Goal: Task Accomplishment & Management: Manage account settings

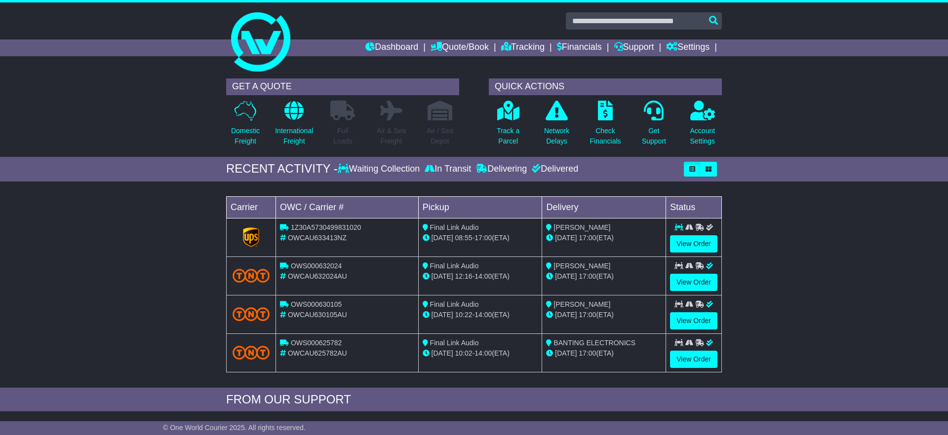
click at [94, 335] on div "Loading... No bookings found Carrier OWC / Carrier # Pickup Delivery Status 1Z3…" at bounding box center [474, 287] width 948 height 201
click at [696, 244] on link "View Order" at bounding box center [693, 243] width 47 height 17
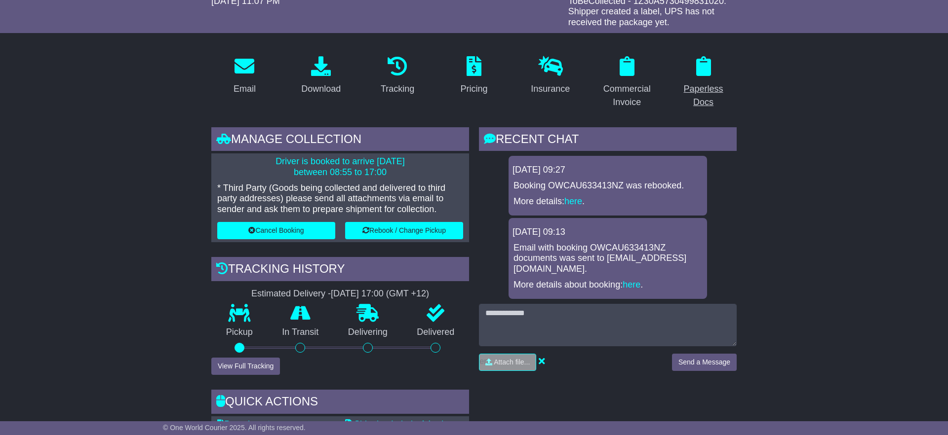
scroll to position [138, 0]
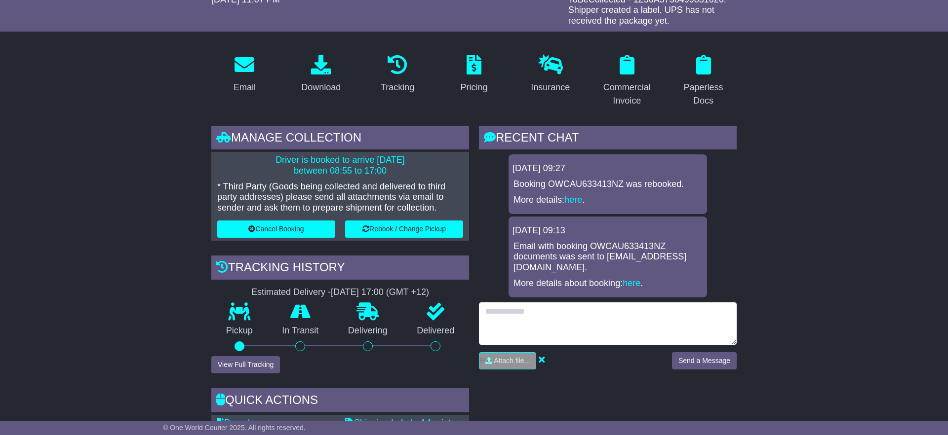
click at [530, 303] on textarea at bounding box center [608, 324] width 258 height 42
type textarea "**********"
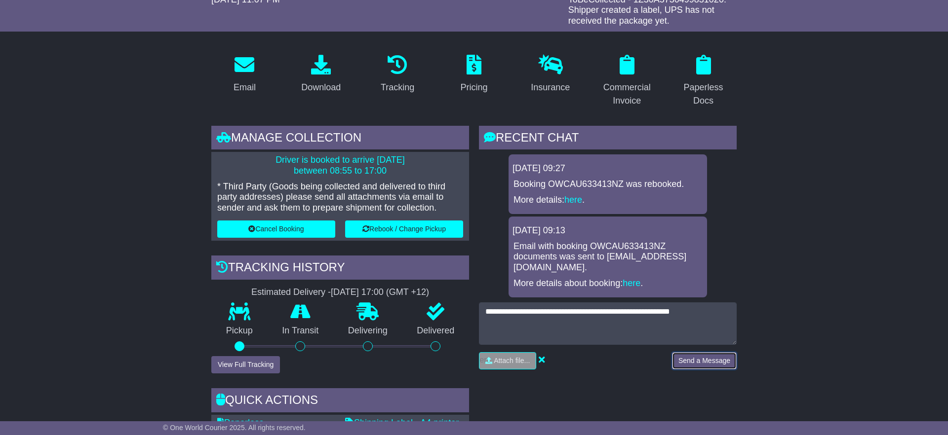
click at [694, 352] on button "Send a Message" at bounding box center [704, 360] width 65 height 17
